Goal: Check status: Check status

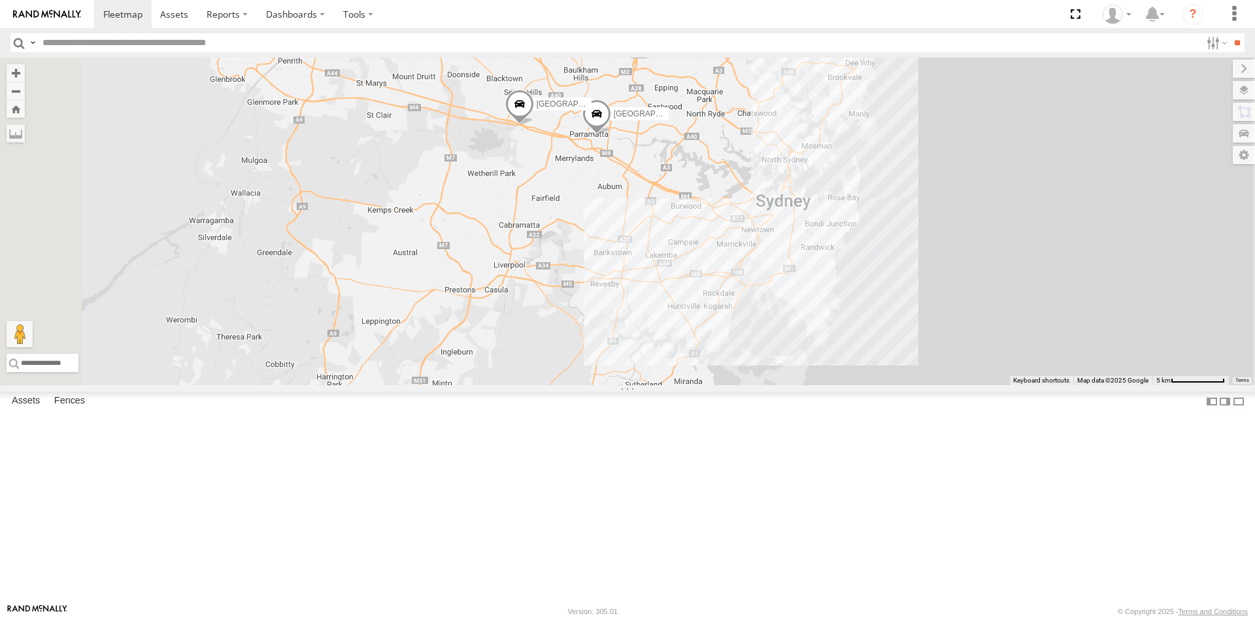
click at [534, 125] on span at bounding box center [519, 107] width 29 height 35
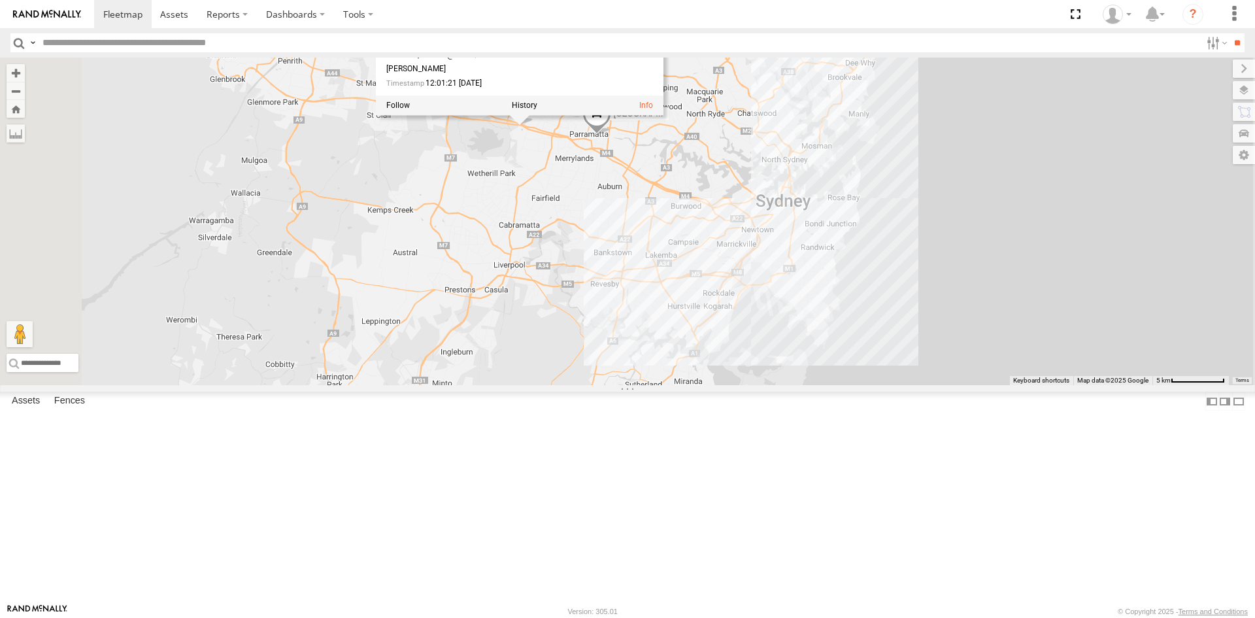
click at [611, 135] on span at bounding box center [597, 116] width 29 height 35
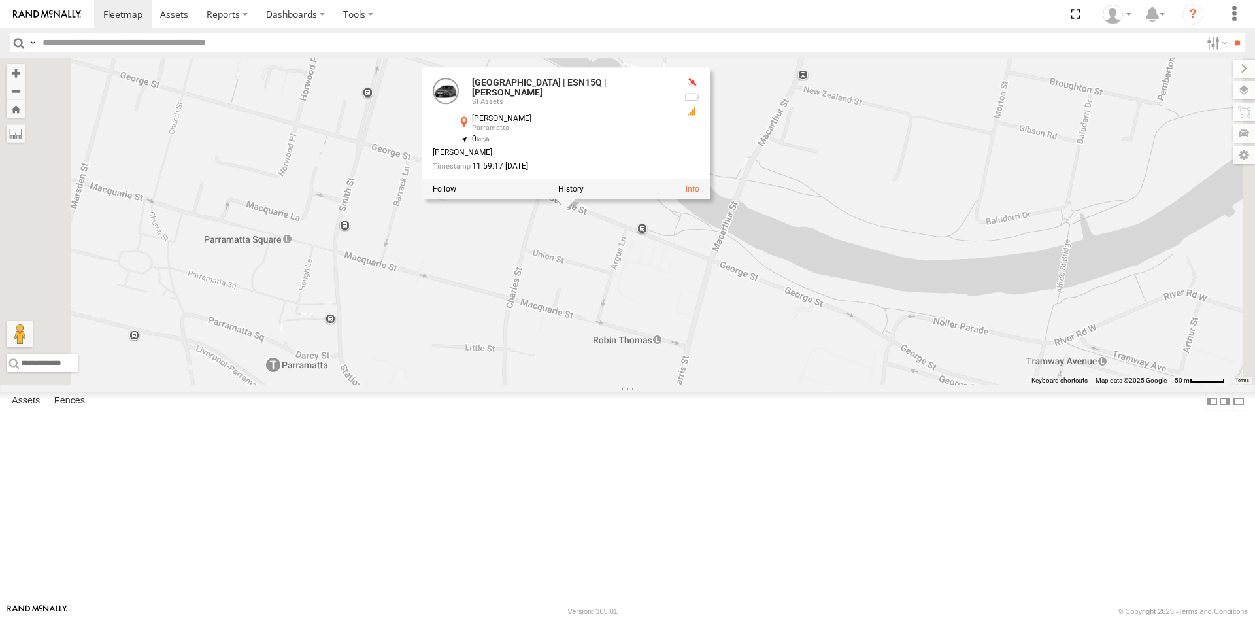
drag, startPoint x: 746, startPoint y: 288, endPoint x: 728, endPoint y: 348, distance: 63.5
click at [728, 348] on div "SA | S326COA | [PERSON_NAME] | 1HYI522 | [GEOGRAPHIC_DATA] | CV54YP | Office [G…" at bounding box center [627, 222] width 1255 height 328
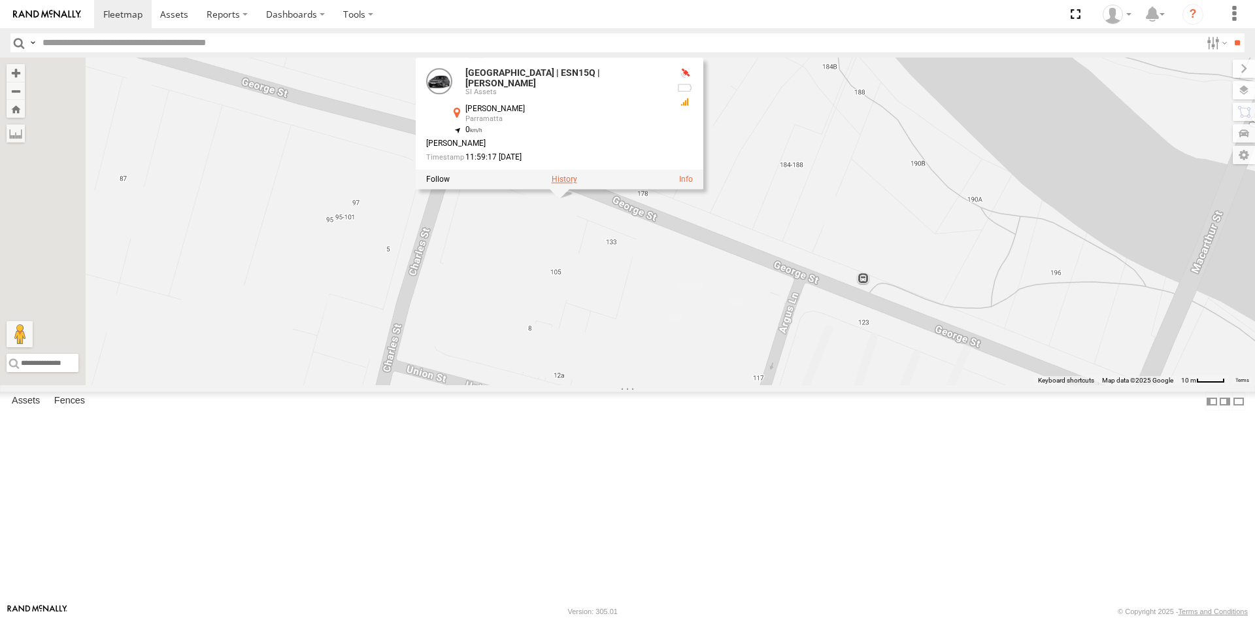
click at [577, 184] on label at bounding box center [564, 179] width 25 height 9
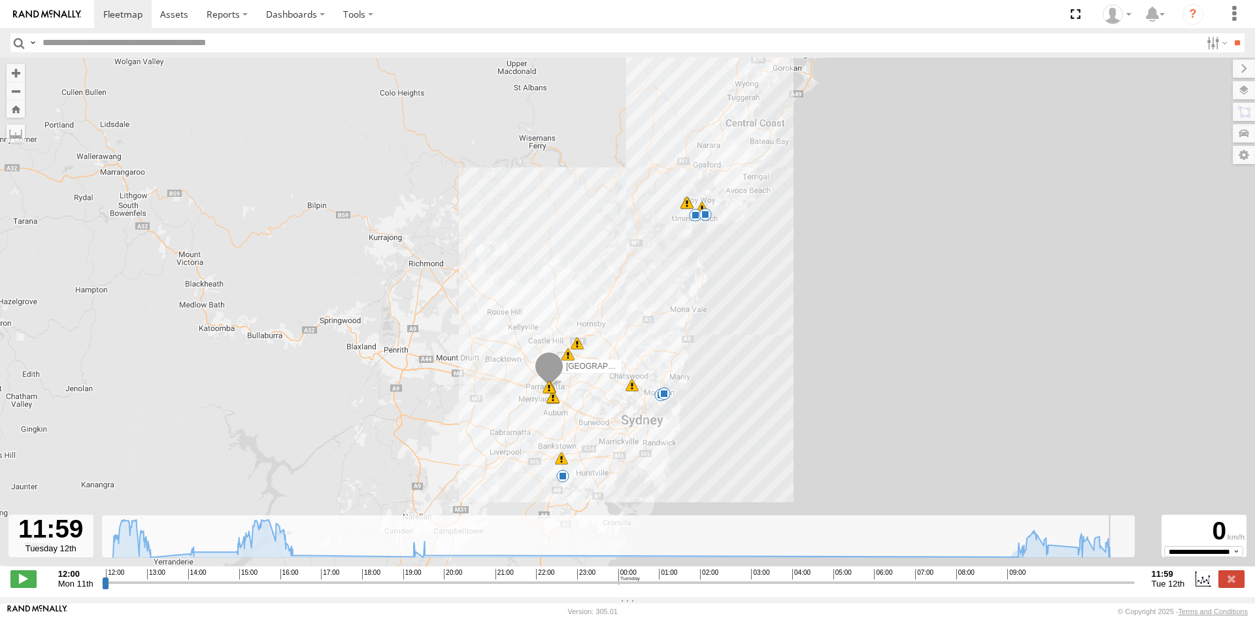
drag, startPoint x: 101, startPoint y: 592, endPoint x: 1139, endPoint y: 586, distance: 1037.6
type input "**********"
click at [1135, 586] on input "range" at bounding box center [618, 582] width 1033 height 12
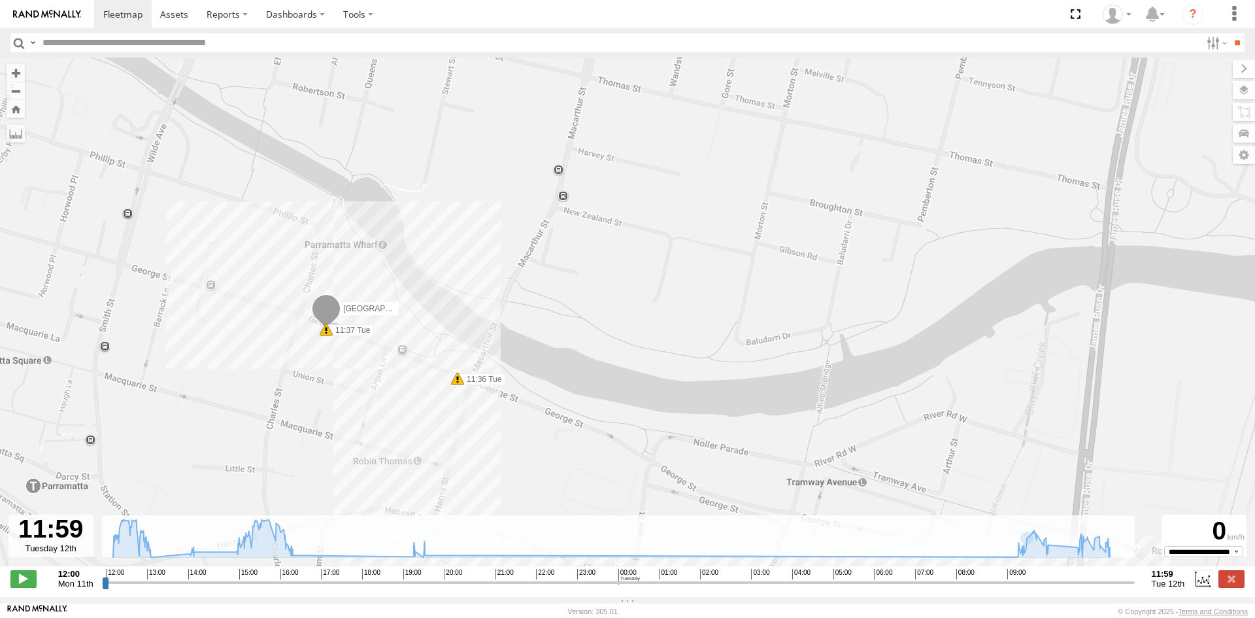
click at [326, 310] on span at bounding box center [326, 311] width 29 height 35
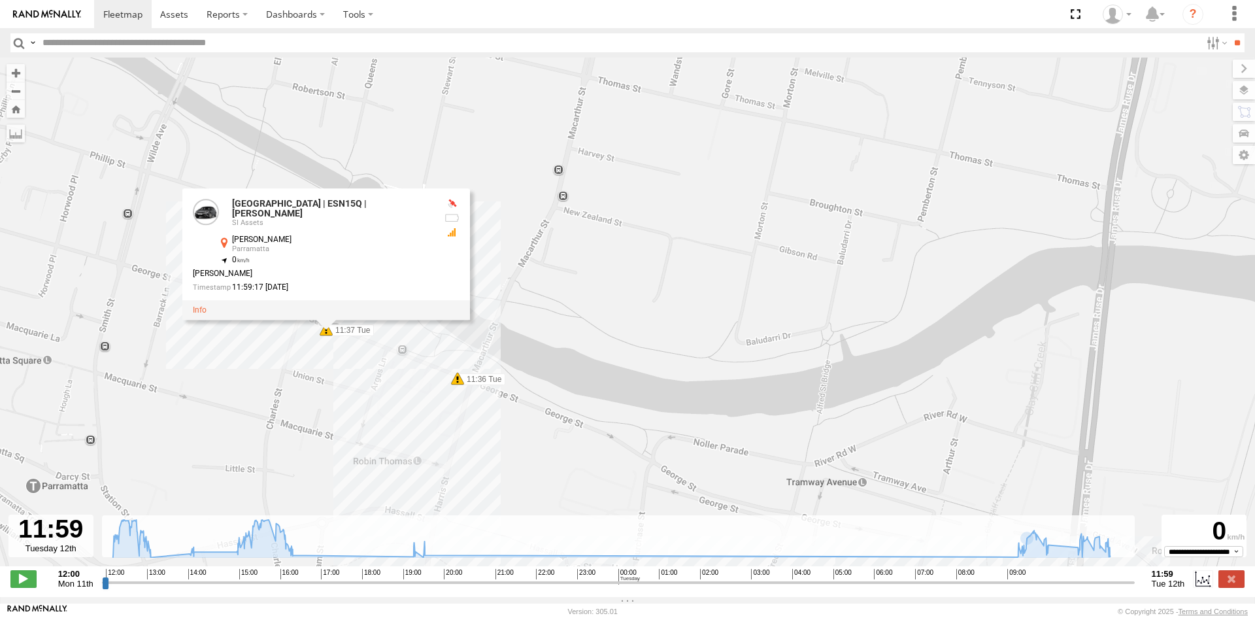
click at [326, 320] on div "[GEOGRAPHIC_DATA] | ESN15Q | [PERSON_NAME] SI Assets [PERSON_NAME] Parramatta -…" at bounding box center [326, 253] width 288 height 131
click at [532, 433] on div "[GEOGRAPHIC_DATA] | ESN15Q | [PERSON_NAME] 12:04 Mon 12:47 Mon 12:47 Mon 13:01 …" at bounding box center [627, 319] width 1255 height 522
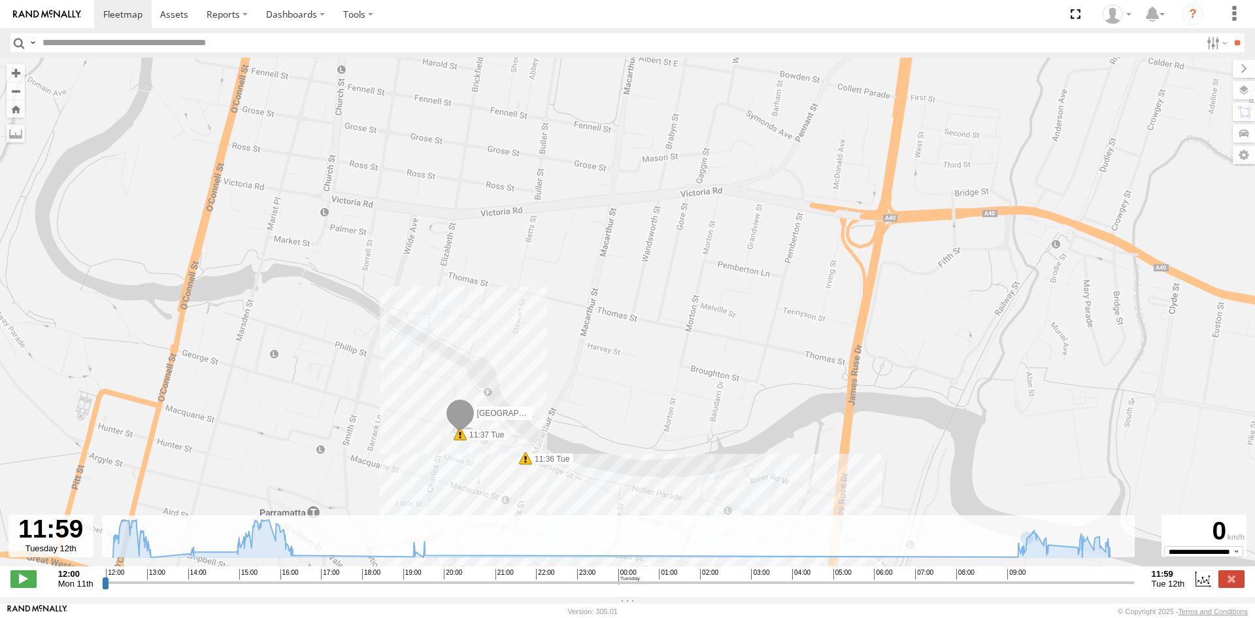
drag, startPoint x: 392, startPoint y: 243, endPoint x: 424, endPoint y: 301, distance: 66.1
click at [424, 301] on div "[GEOGRAPHIC_DATA] | ESN15Q | [PERSON_NAME] 12:04 Mon 12:47 Mon 12:47 Mon 13:01 …" at bounding box center [627, 319] width 1255 height 522
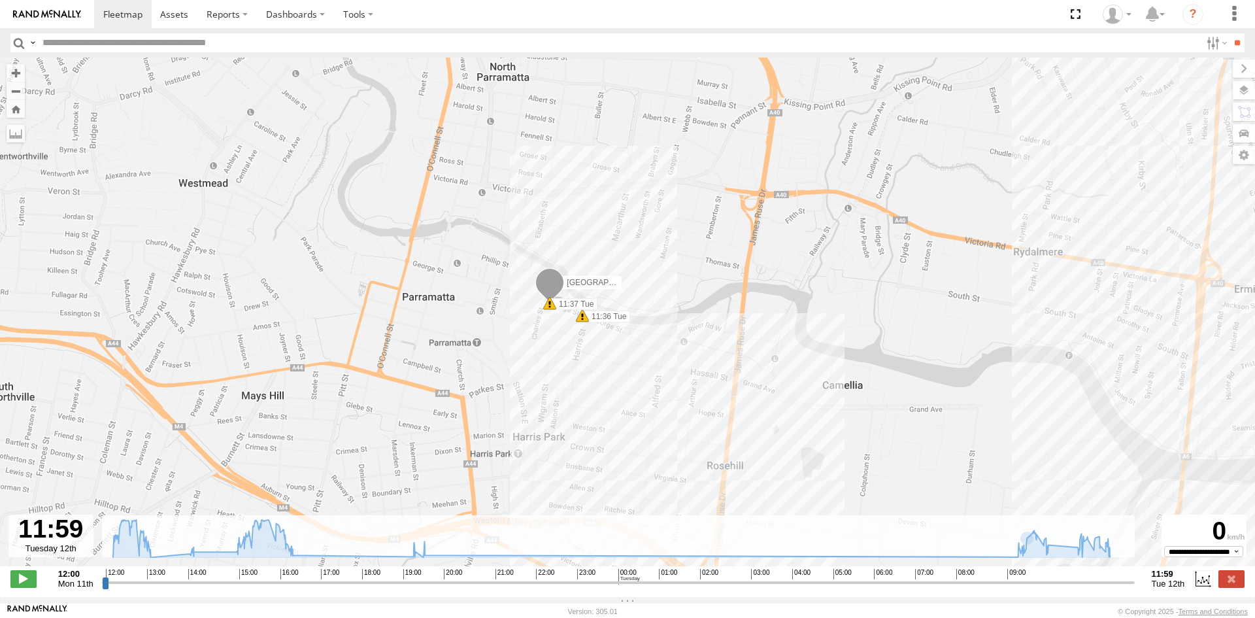
drag, startPoint x: 717, startPoint y: 425, endPoint x: 826, endPoint y: 360, distance: 127.5
click at [826, 360] on div "[GEOGRAPHIC_DATA] | ESN15Q | [PERSON_NAME] 12:04 Mon 12:47 Mon 12:47 Mon 13:01 …" at bounding box center [627, 319] width 1255 height 522
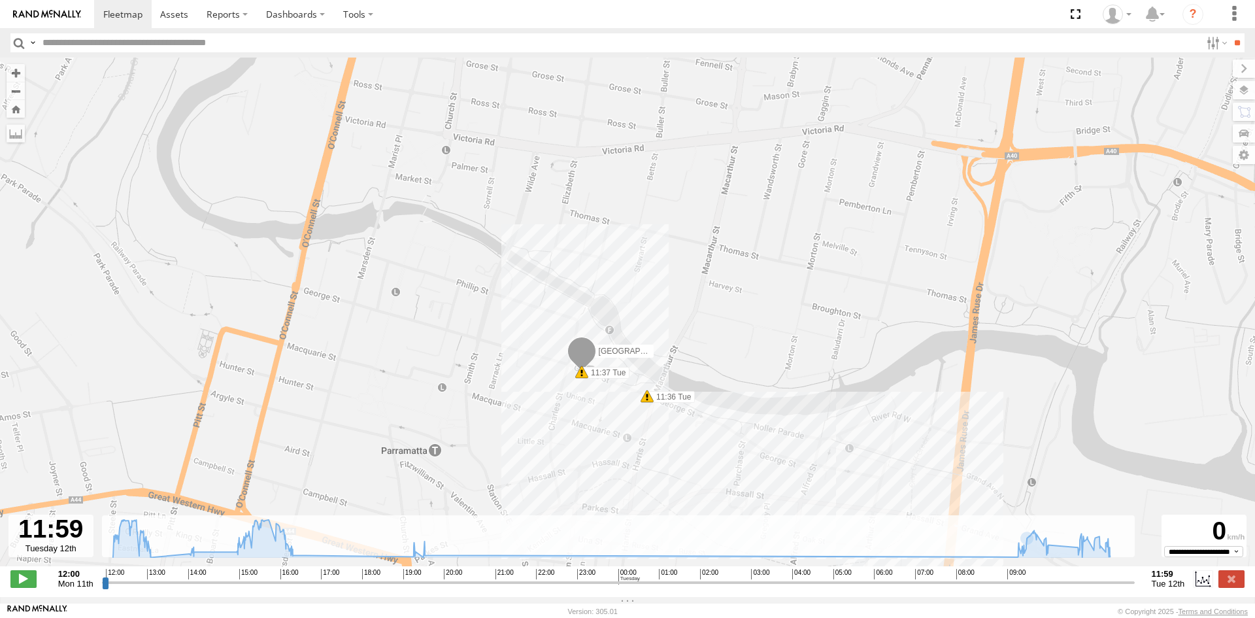
drag, startPoint x: 460, startPoint y: 218, endPoint x: 438, endPoint y: 305, distance: 90.2
click at [438, 305] on div "[GEOGRAPHIC_DATA] | ESN15Q | [PERSON_NAME] 12:04 Mon 12:47 Mon 12:47 Mon 13:01 …" at bounding box center [627, 319] width 1255 height 522
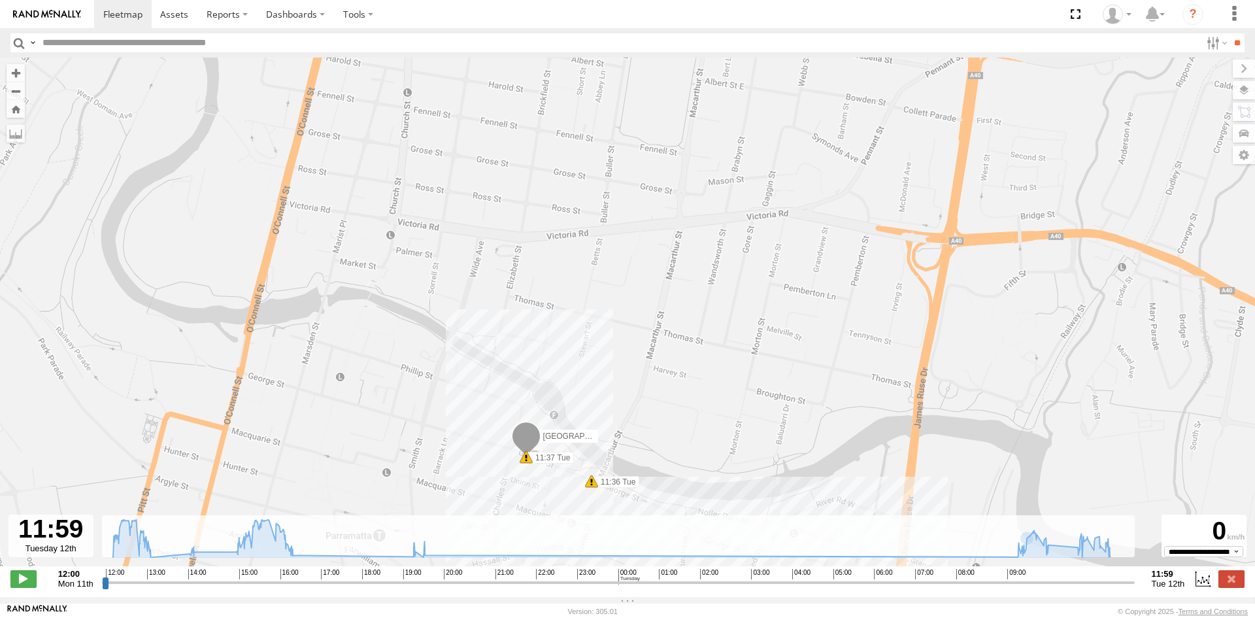
drag, startPoint x: 439, startPoint y: 238, endPoint x: 351, endPoint y: 354, distance: 145.1
click at [352, 354] on div "[GEOGRAPHIC_DATA] | ESN15Q | [PERSON_NAME] 12:04 Mon 12:47 Mon 12:47 Mon 13:01 …" at bounding box center [627, 319] width 1255 height 522
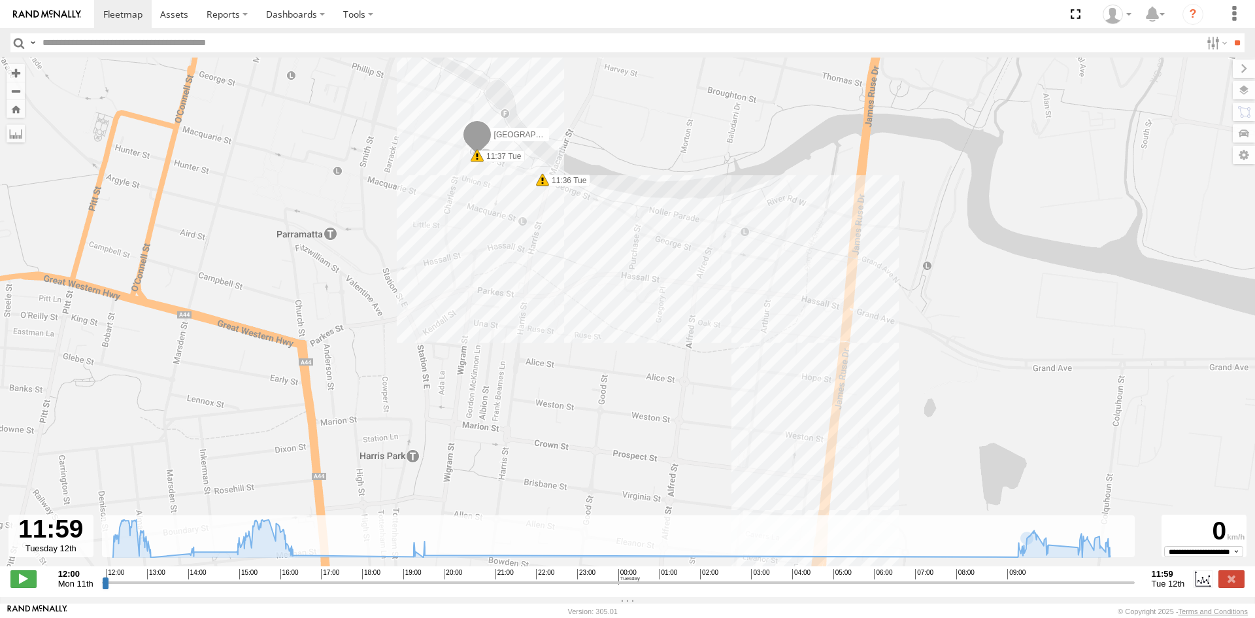
drag, startPoint x: 403, startPoint y: 441, endPoint x: 390, endPoint y: 100, distance: 340.9
click at [390, 100] on div "[GEOGRAPHIC_DATA] | ESN15Q | [PERSON_NAME] 12:04 Mon 12:47 Mon 12:47 Mon 13:01 …" at bounding box center [627, 319] width 1255 height 522
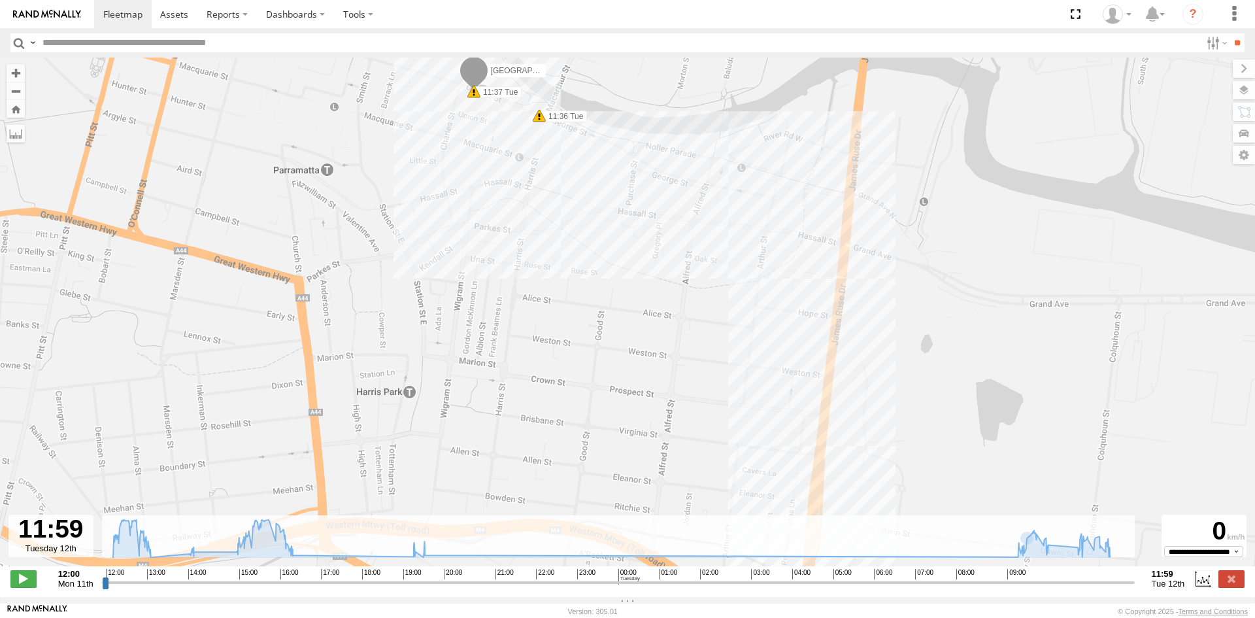
drag, startPoint x: 413, startPoint y: 336, endPoint x: 409, endPoint y: 270, distance: 66.1
click at [409, 270] on div "[GEOGRAPHIC_DATA] | ESN15Q | [PERSON_NAME] 12:04 Mon 12:47 Mon 12:47 Mon 13:01 …" at bounding box center [627, 319] width 1255 height 522
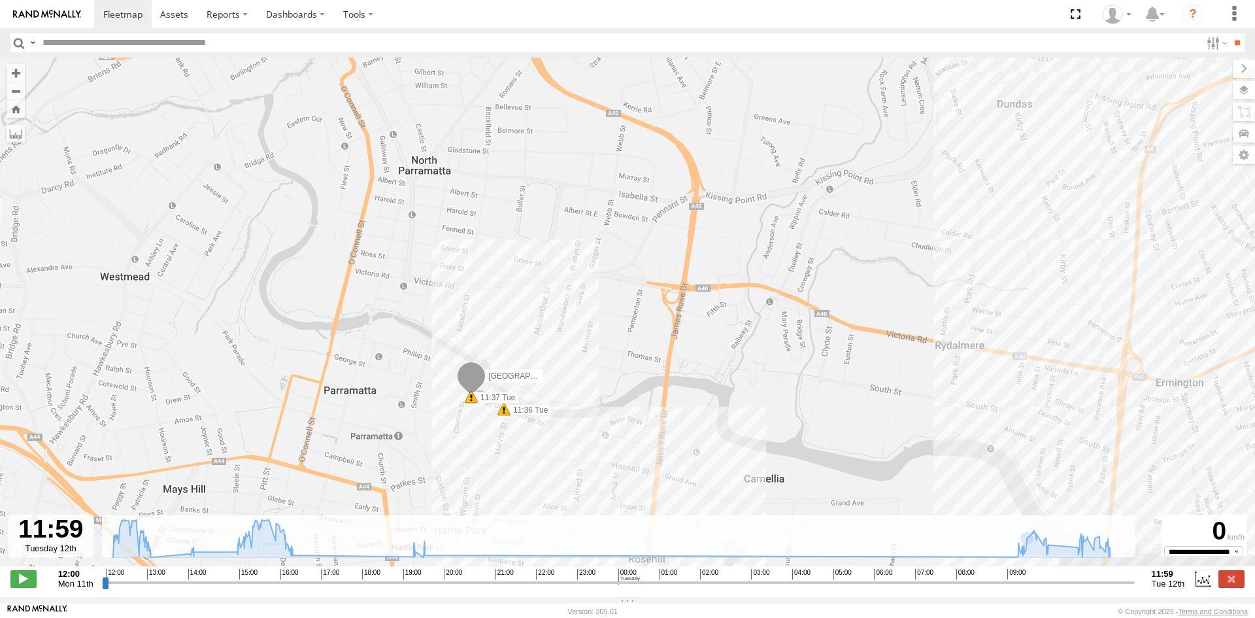
drag, startPoint x: 419, startPoint y: 331, endPoint x: 411, endPoint y: 454, distance: 122.5
click at [411, 454] on div "[GEOGRAPHIC_DATA] | ESN15Q | [PERSON_NAME] 12:04 Mon 12:47 Mon 12:47 Mon 13:01 …" at bounding box center [627, 319] width 1255 height 522
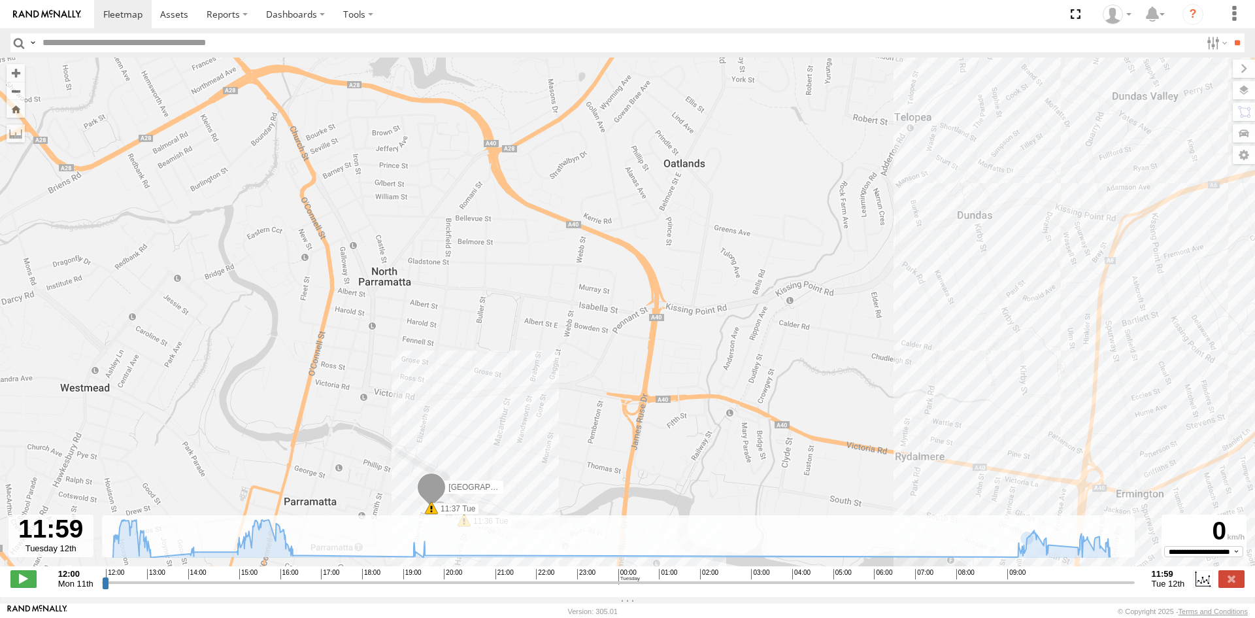
drag, startPoint x: 426, startPoint y: 197, endPoint x: 384, endPoint y: 311, distance: 121.8
click at [384, 311] on div "[GEOGRAPHIC_DATA] | ESN15Q | [PERSON_NAME] 12:04 Mon 12:47 Mon 12:47 Mon 13:01 …" at bounding box center [627, 319] width 1255 height 522
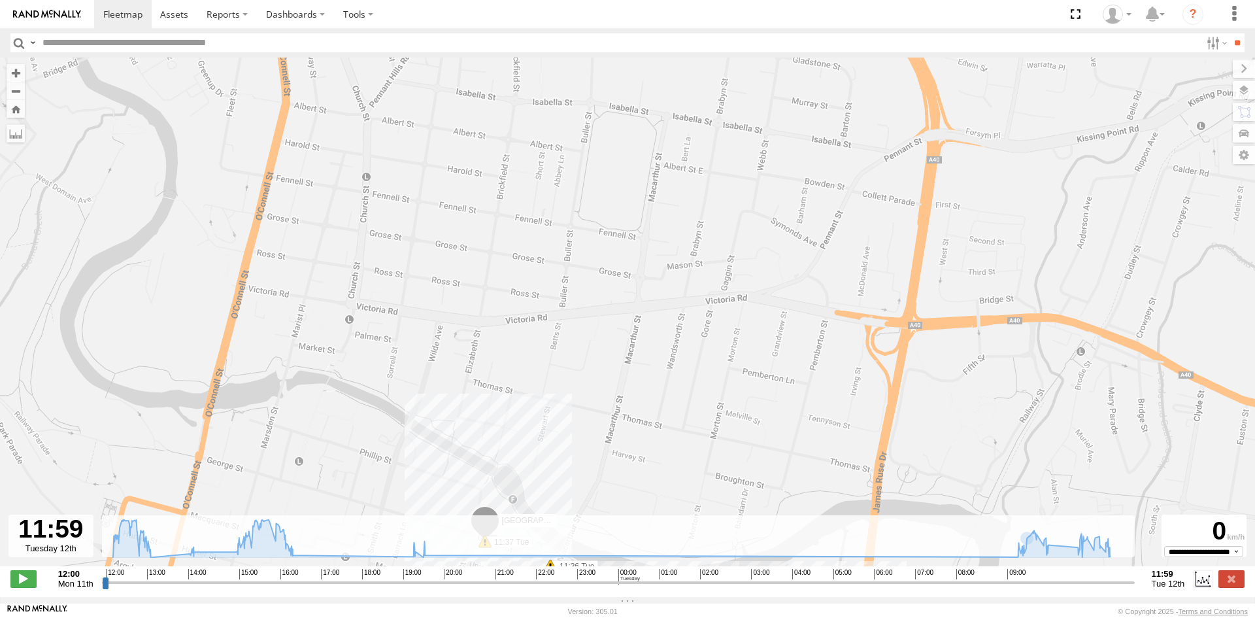
drag, startPoint x: 344, startPoint y: 388, endPoint x: 362, endPoint y: 182, distance: 206.0
click at [362, 182] on div "[GEOGRAPHIC_DATA] | ESN15Q | [PERSON_NAME] 12:04 Mon 12:47 Mon 12:47 Mon 13:01 …" at bounding box center [627, 319] width 1255 height 522
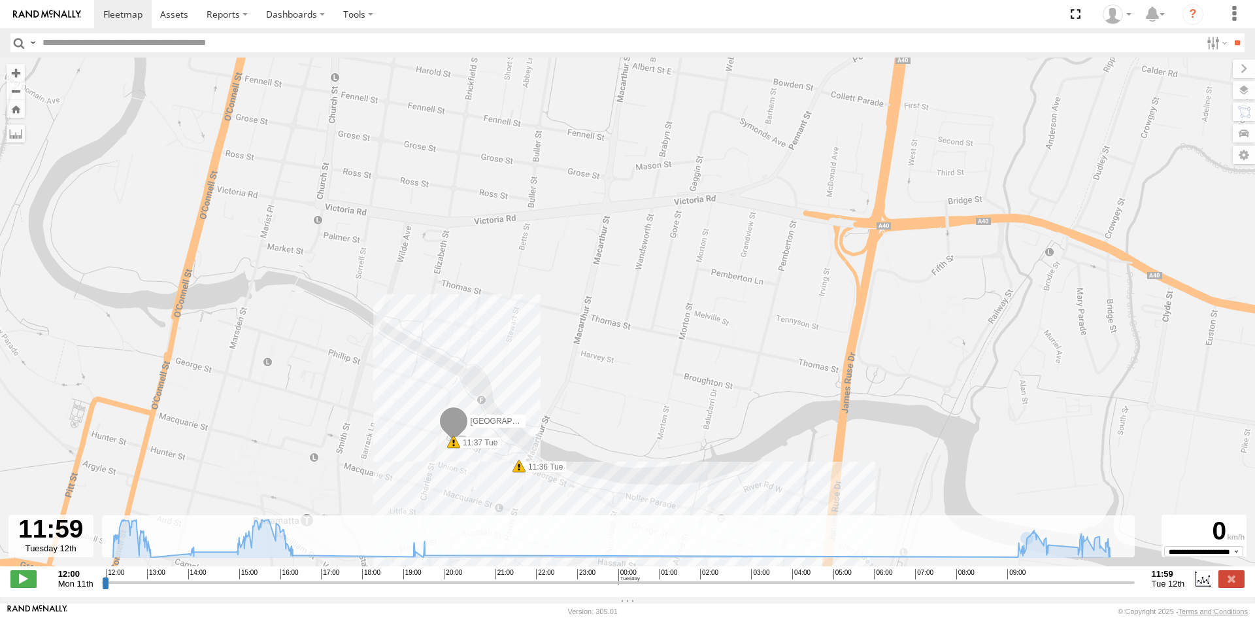
drag, startPoint x: 458, startPoint y: 424, endPoint x: 427, endPoint y: 322, distance: 106.1
click at [427, 322] on div "[GEOGRAPHIC_DATA] | ESN15Q | [PERSON_NAME] 12:04 Mon 12:47 Mon 12:47 Mon 13:01 …" at bounding box center [627, 319] width 1255 height 522
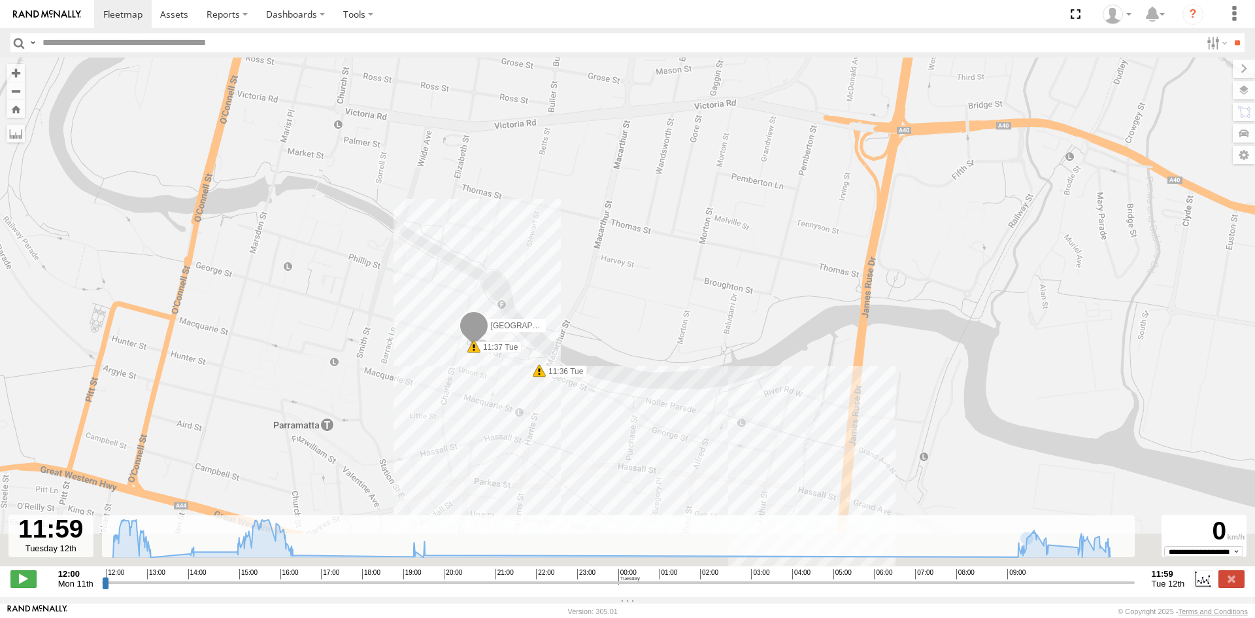
drag, startPoint x: 605, startPoint y: 458, endPoint x: 638, endPoint y: 318, distance: 144.3
click at [638, 318] on div "[GEOGRAPHIC_DATA] | ESN15Q | [PERSON_NAME] 12:04 Mon 12:47 Mon 12:47 Mon 13:01 …" at bounding box center [627, 319] width 1255 height 522
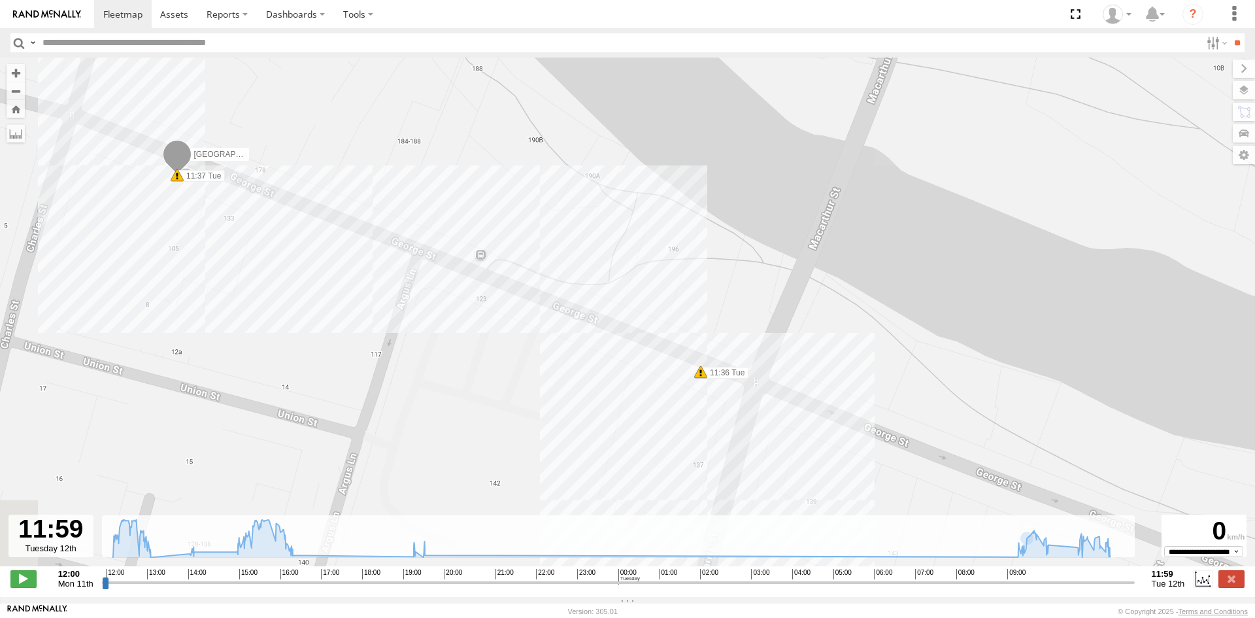
drag, startPoint x: 400, startPoint y: 294, endPoint x: 722, endPoint y: 316, distance: 322.4
click at [722, 316] on div "[GEOGRAPHIC_DATA] | ESN15Q | [PERSON_NAME] 12:04 Mon 12:47 Mon 12:47 Mon 13:01 …" at bounding box center [627, 319] width 1255 height 522
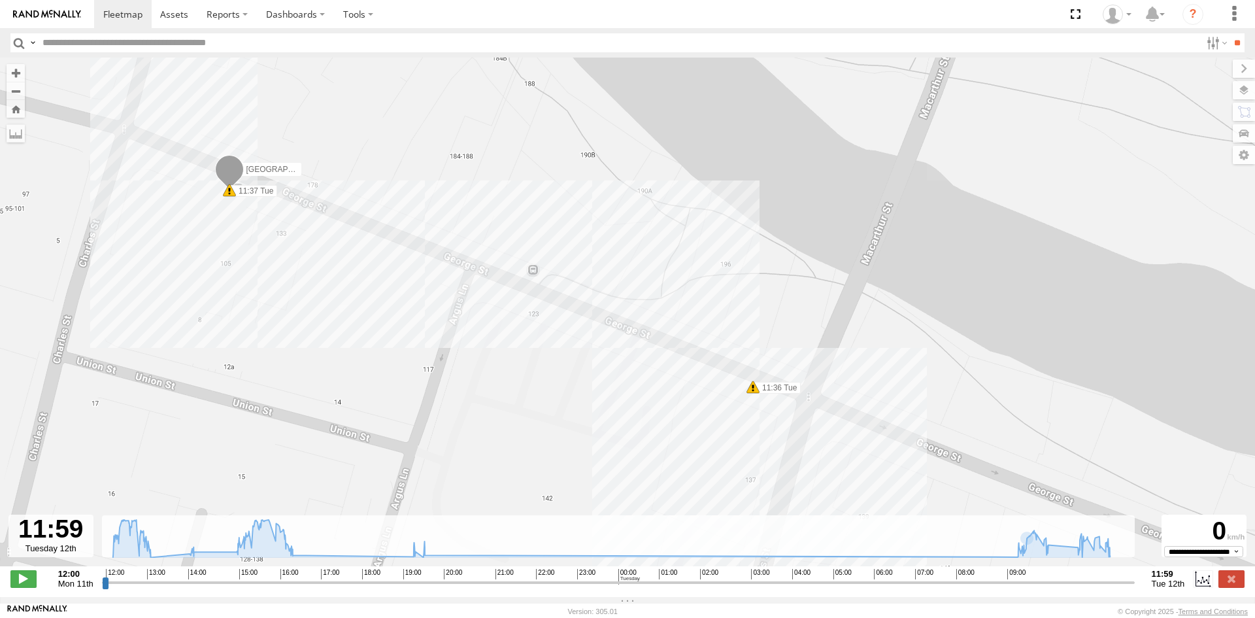
drag, startPoint x: 454, startPoint y: 177, endPoint x: 612, endPoint y: 277, distance: 187.0
click at [612, 277] on div "[GEOGRAPHIC_DATA] | ESN15Q | [PERSON_NAME] 12:04 Mon 12:47 Mon 12:47 Mon 13:01 …" at bounding box center [627, 319] width 1255 height 522
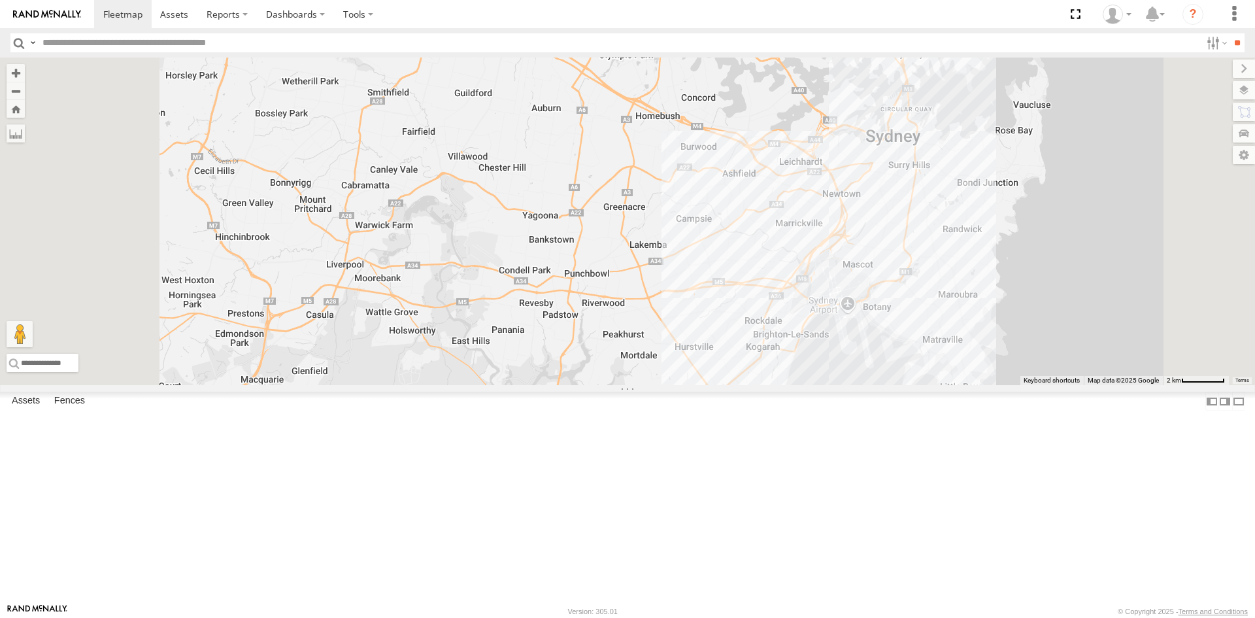
drag, startPoint x: 777, startPoint y: 220, endPoint x: 778, endPoint y: 341, distance: 121.6
click at [776, 349] on div "SA | S326COA | Joseph WA | 1HYI522 | Jaxon" at bounding box center [627, 222] width 1255 height 328
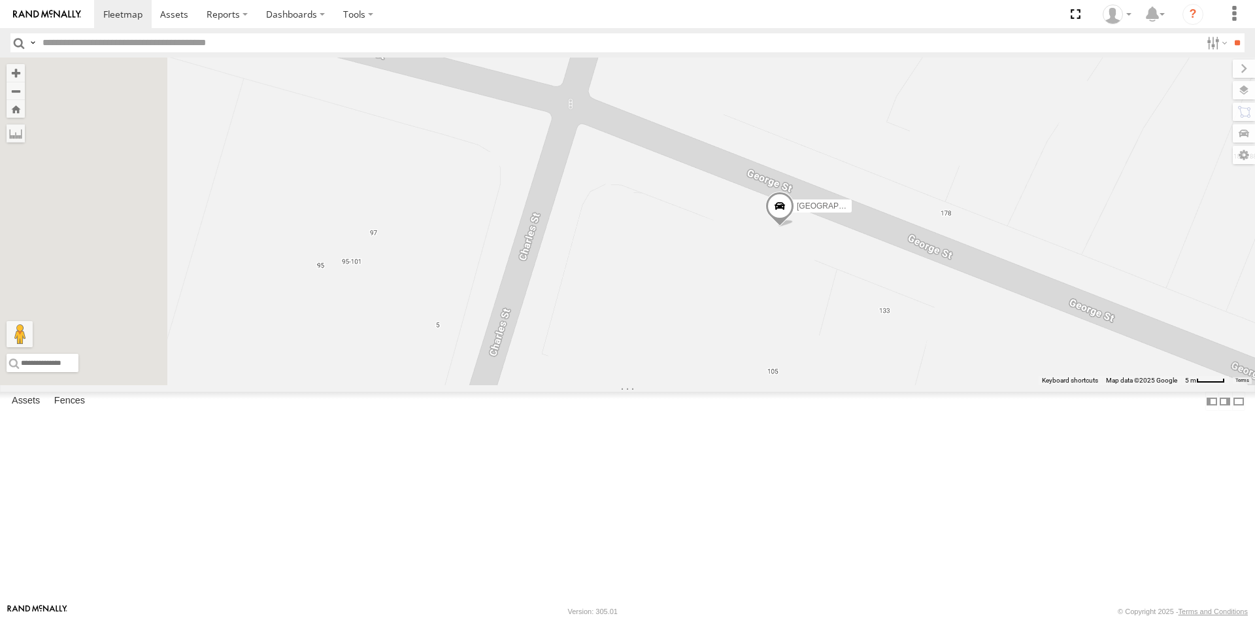
drag, startPoint x: 702, startPoint y: 319, endPoint x: 885, endPoint y: 377, distance: 192.7
click at [885, 377] on div "SA | S326COA | Joseph WA | 1HYI522 | Jaxon NSW | ESN15Q | Sean NSW | DL37VN | T…" at bounding box center [627, 222] width 1255 height 328
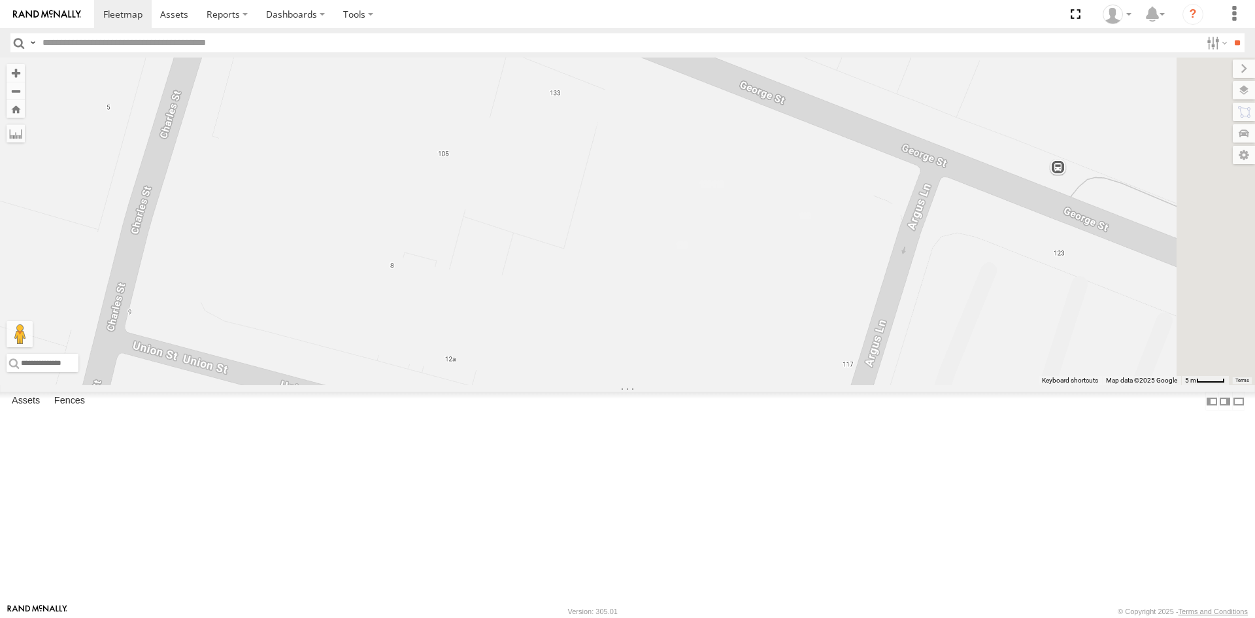
drag, startPoint x: 956, startPoint y: 409, endPoint x: 461, endPoint y: 184, distance: 543.9
click at [461, 184] on div "SA | S326COA | Joseph WA | 1HYI522 | Jaxon NSW | ESN15Q | Sean NSW | DL37VN | T…" at bounding box center [627, 222] width 1255 height 328
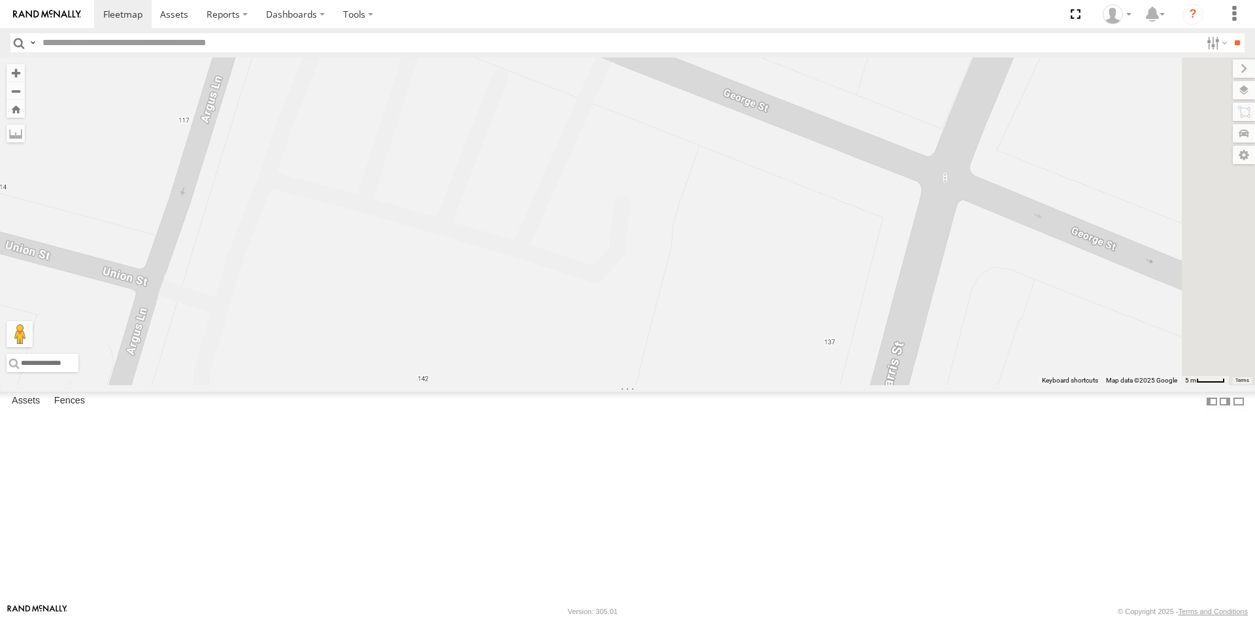
drag, startPoint x: 1077, startPoint y: 454, endPoint x: 604, endPoint y: 211, distance: 531.6
click at [604, 211] on div "SA | S326COA | Joseph WA | 1HYI522 | Jaxon NSW | ESN15Q | Sean NSW | DL37VN | T…" at bounding box center [627, 222] width 1255 height 328
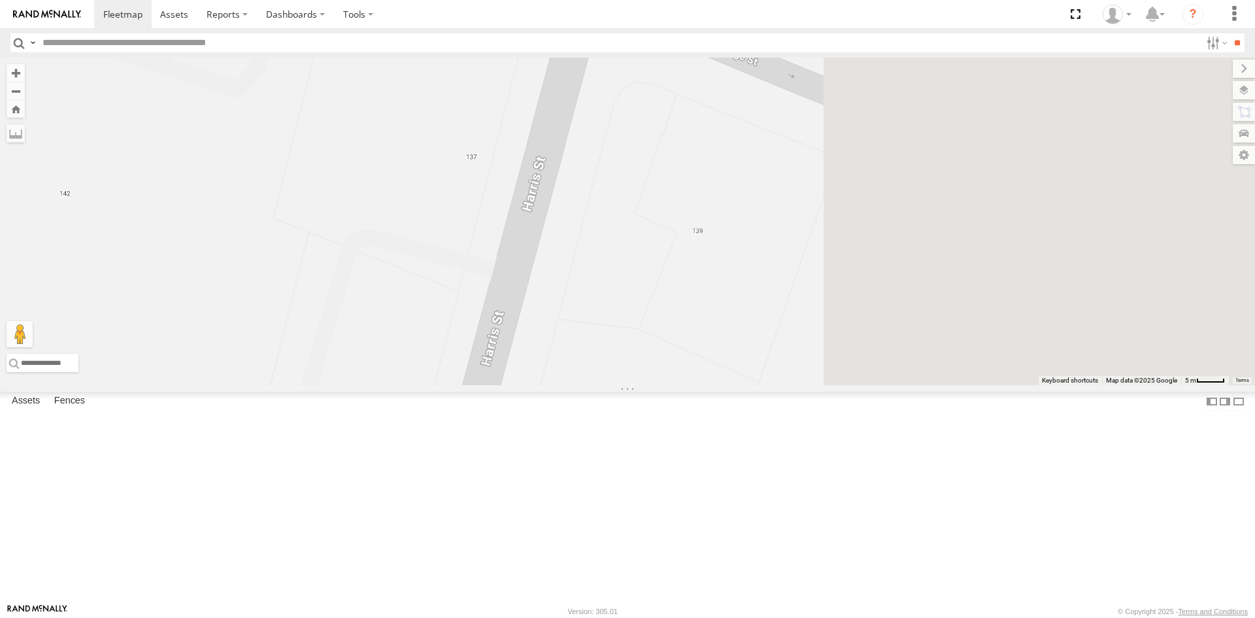
drag, startPoint x: 1073, startPoint y: 392, endPoint x: 703, endPoint y: 199, distance: 417.3
click at [703, 199] on div "SA | S326COA | Joseph WA | 1HYI522 | Jaxon NSW | ESN15Q | Sean NSW | DL37VN | T…" at bounding box center [627, 222] width 1255 height 328
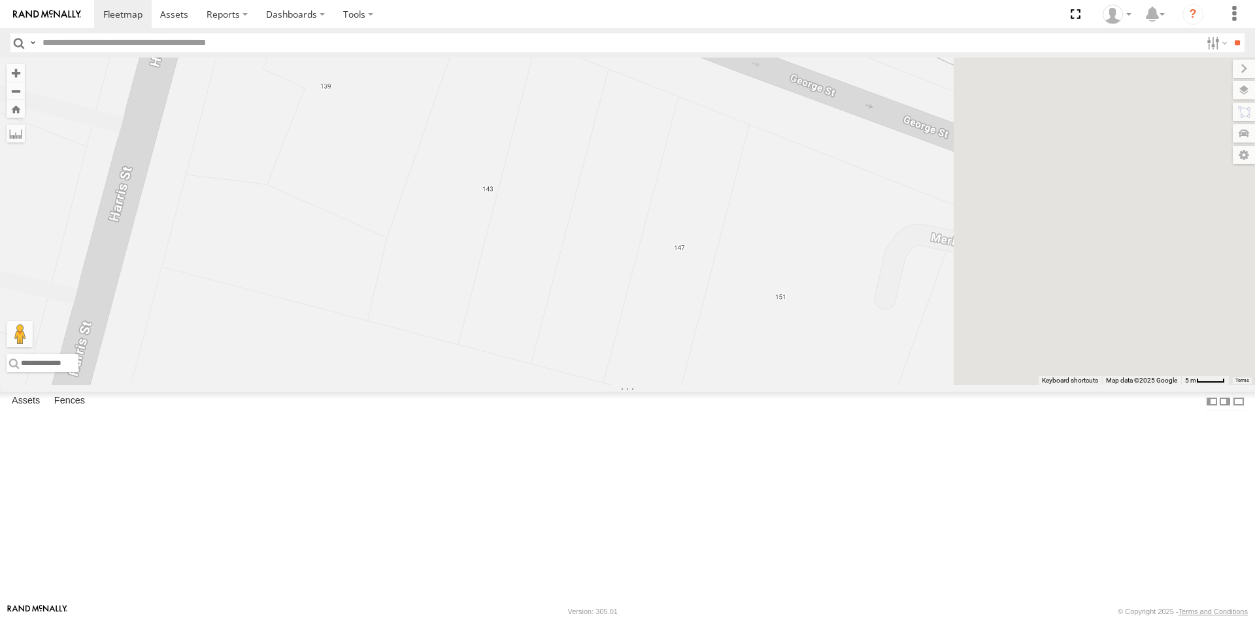
drag, startPoint x: 1099, startPoint y: 367, endPoint x: 716, endPoint y: 218, distance: 411.1
click at [716, 218] on div "SA | S326COA | Joseph WA | 1HYI522 | Jaxon NSW | ESN15Q | Sean NSW | DL37VN | T…" at bounding box center [627, 222] width 1255 height 328
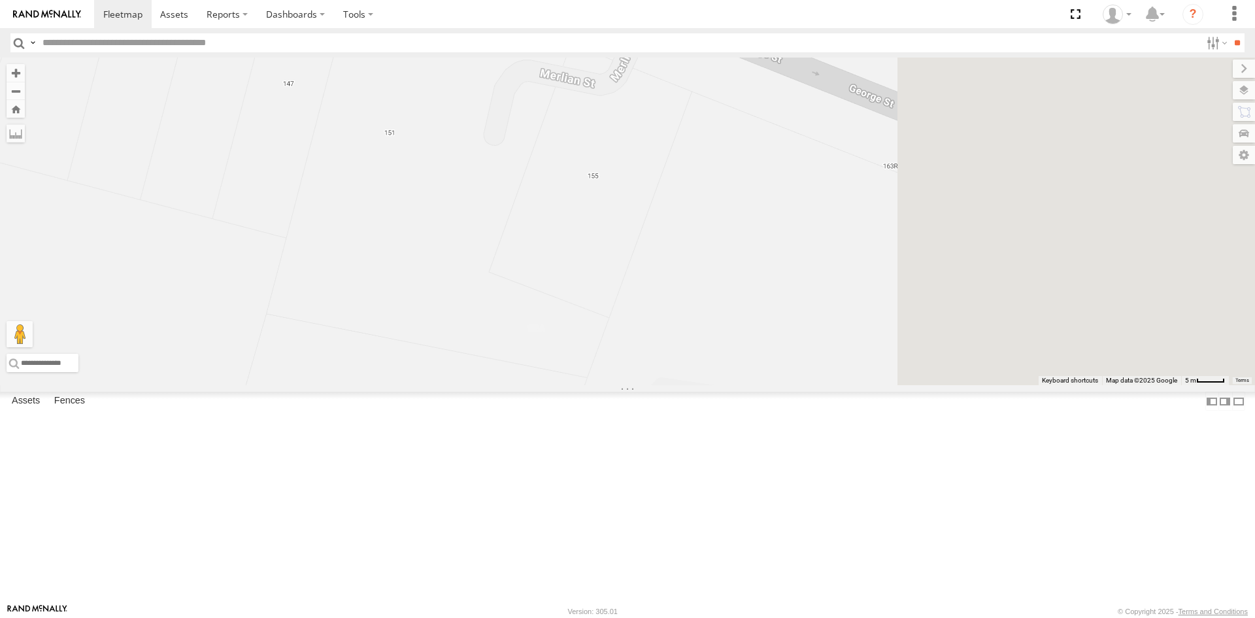
drag, startPoint x: 1058, startPoint y: 370, endPoint x: 675, endPoint y: 211, distance: 414.8
click at [675, 211] on div "SA | S326COA | Joseph WA | 1HYI522 | Jaxon NSW | ESN15Q | Sean NSW | DL37VN | T…" at bounding box center [627, 222] width 1255 height 328
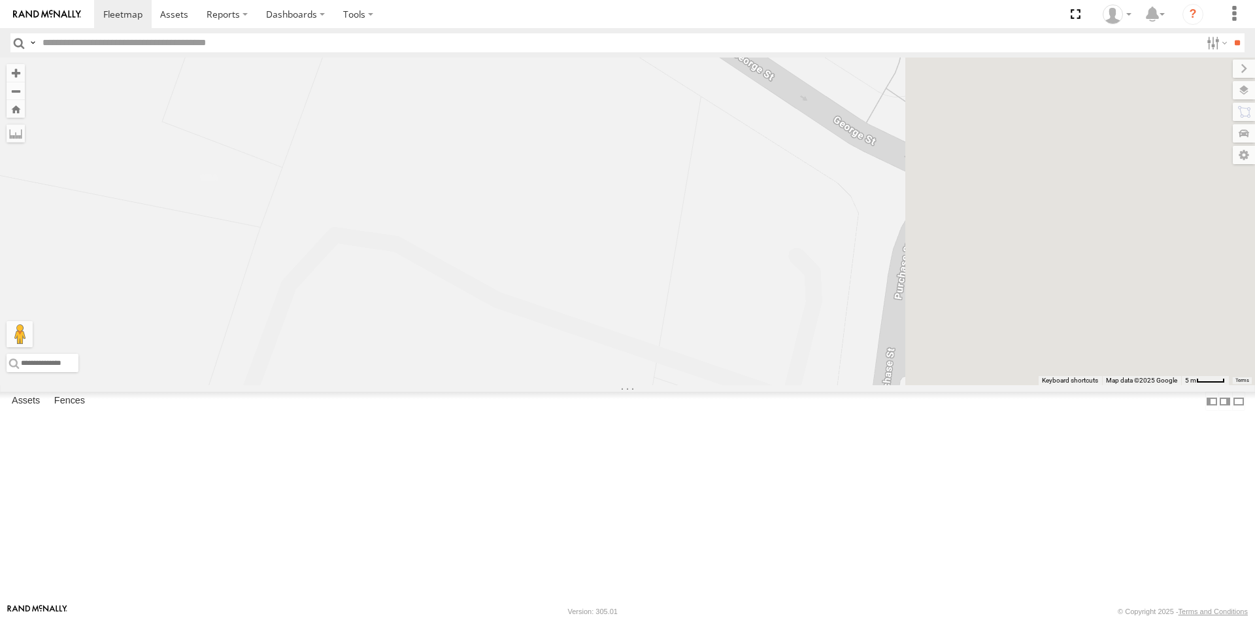
drag, startPoint x: 996, startPoint y: 339, endPoint x: 660, endPoint y: 188, distance: 367.8
click at [660, 188] on div "SA | S326COA | Joseph WA | 1HYI522 | Jaxon NSW | ESN15Q | Sean NSW | DL37VN | T…" at bounding box center [627, 222] width 1255 height 328
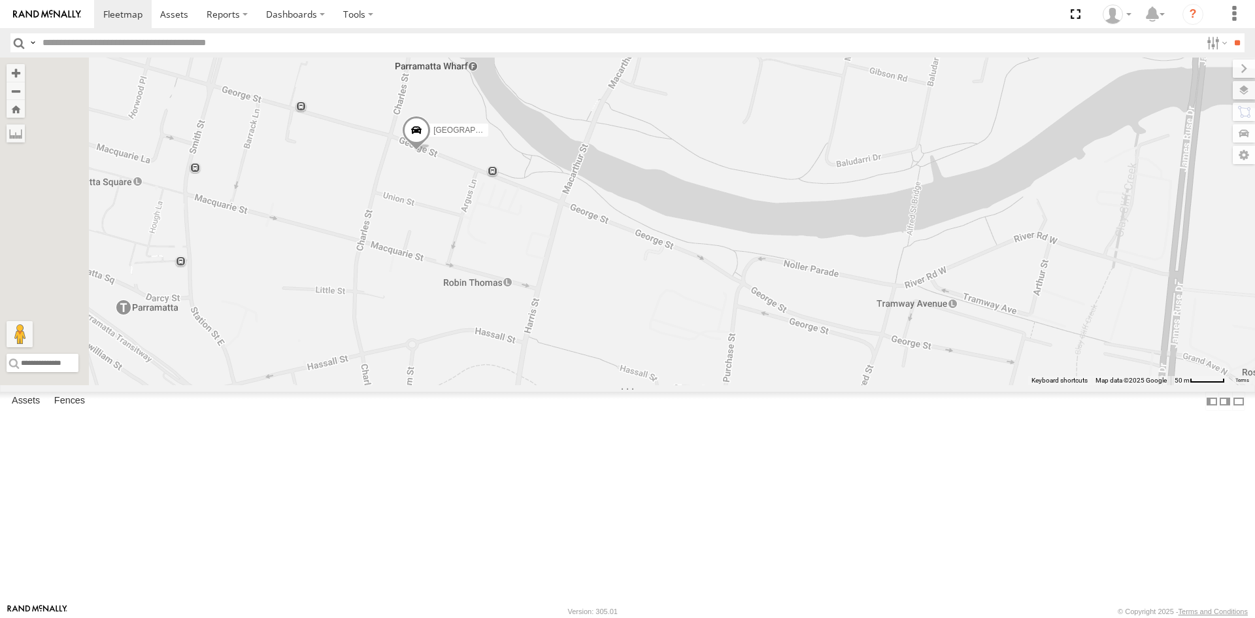
drag, startPoint x: 628, startPoint y: 263, endPoint x: 735, endPoint y: 398, distance: 171.2
click at [735, 385] on div "SA | S326COA | Joseph WA | 1HYI522 | Jaxon NSW | ESN15Q | Sean NSW | DL37VN | T…" at bounding box center [627, 222] width 1255 height 328
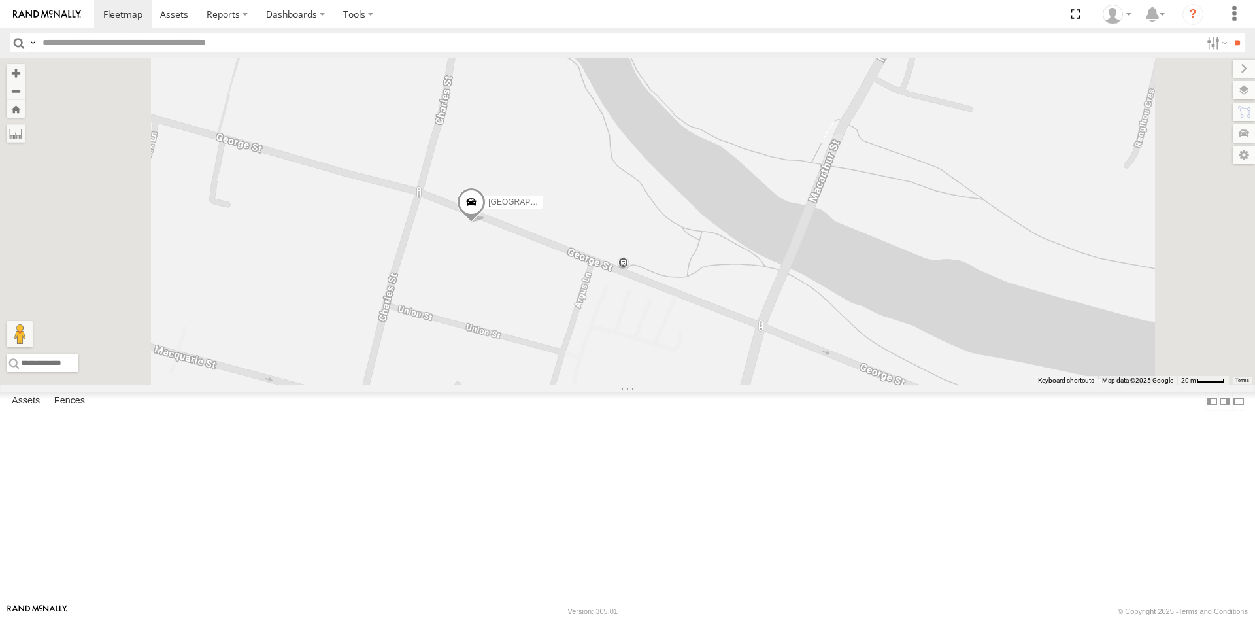
drag, startPoint x: 614, startPoint y: 352, endPoint x: 633, endPoint y: 401, distance: 52.0
click at [633, 385] on div "SA | S326COA | Joseph WA | 1HYI522 | Jaxon NSW | ESN15Q | Sean NSW | DL37VN | T…" at bounding box center [627, 222] width 1255 height 328
